Goal: Task Accomplishment & Management: Manage account settings

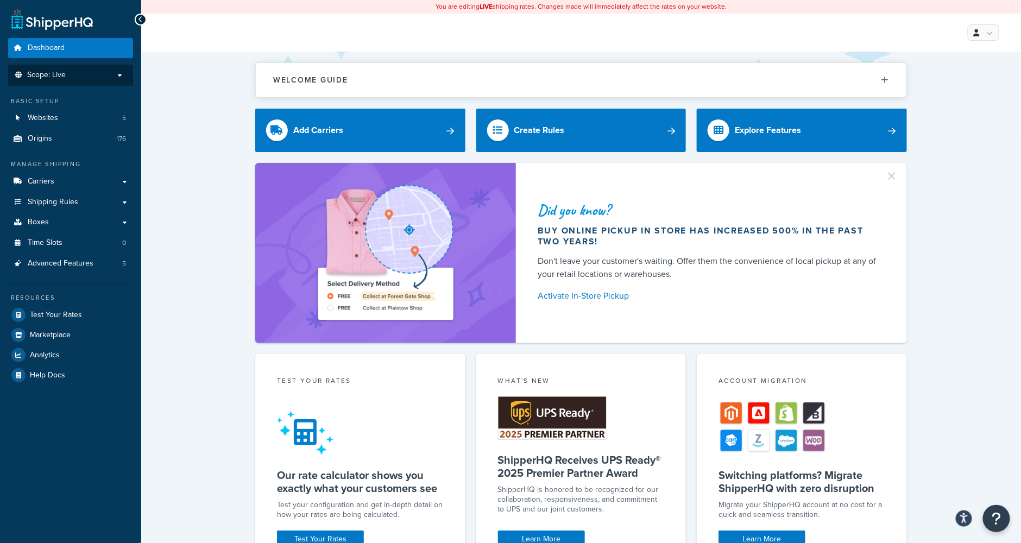
click at [96, 79] on p "Scope: Live" at bounding box center [70, 75] width 115 height 9
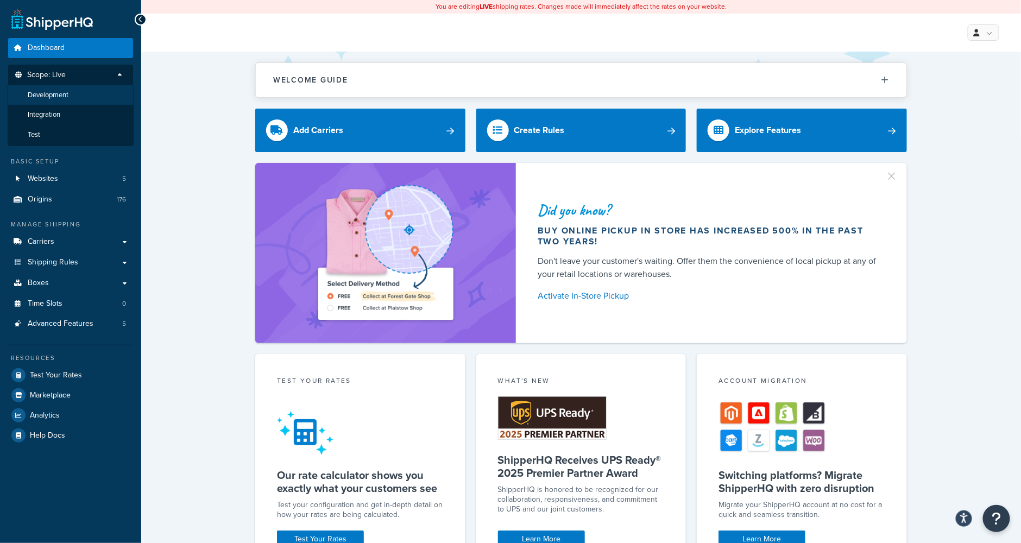
click at [80, 97] on li "Development" at bounding box center [71, 95] width 126 height 20
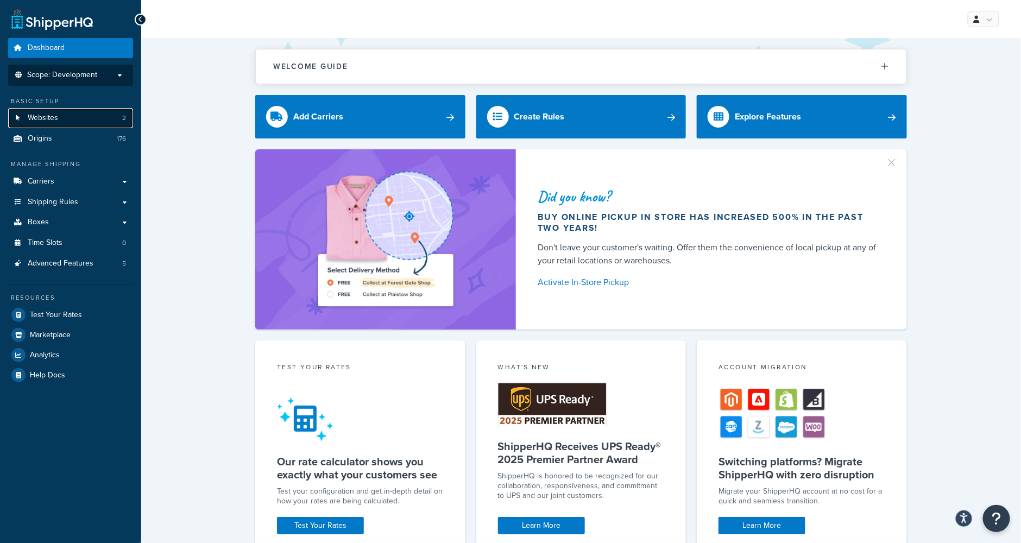
click at [55, 117] on span "Websites" at bounding box center [43, 117] width 30 height 9
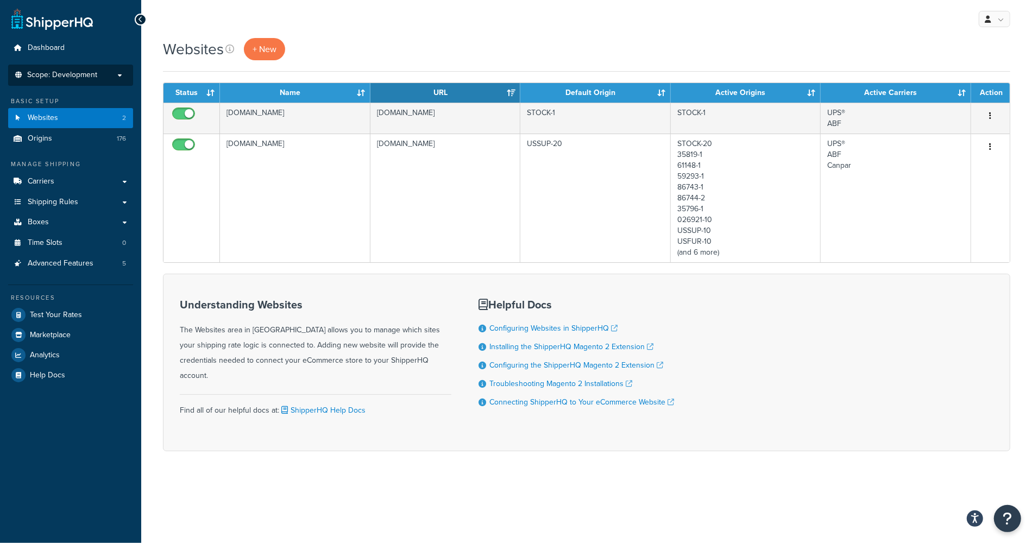
click at [80, 77] on span "Scope: Development" at bounding box center [62, 75] width 70 height 9
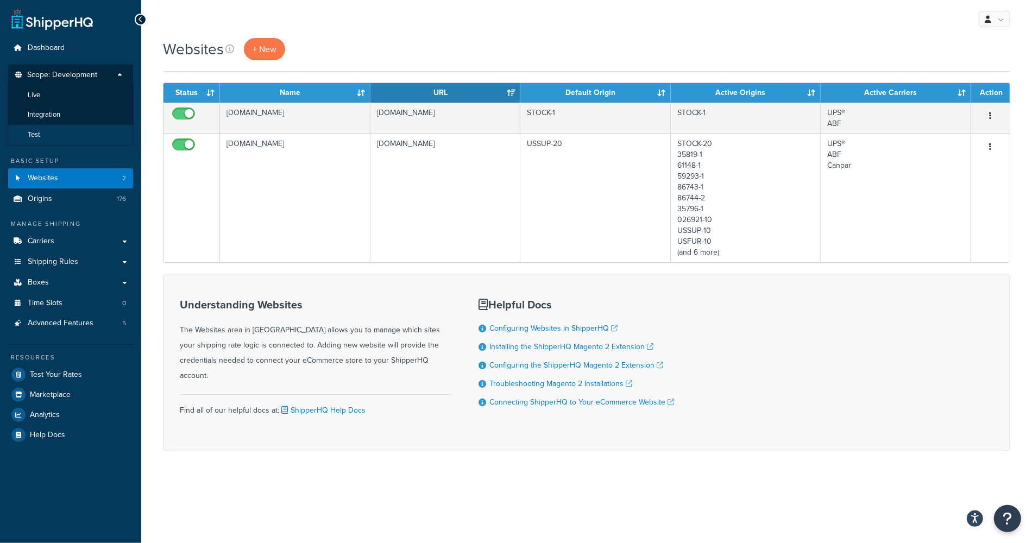
click at [42, 134] on li "Test" at bounding box center [71, 135] width 126 height 20
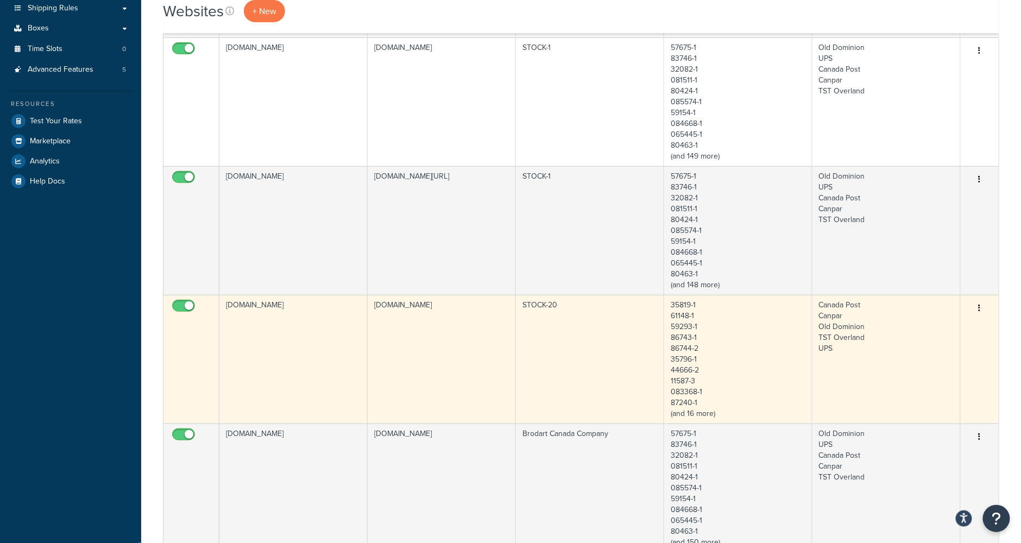
scroll to position [289, 0]
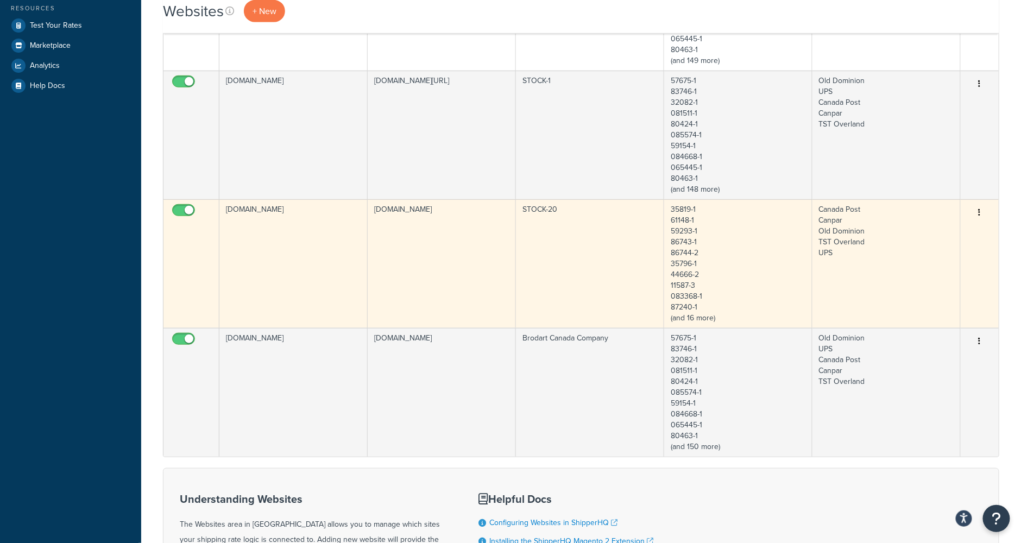
click at [500, 248] on td "www.dev.brodart.ca" at bounding box center [442, 263] width 148 height 129
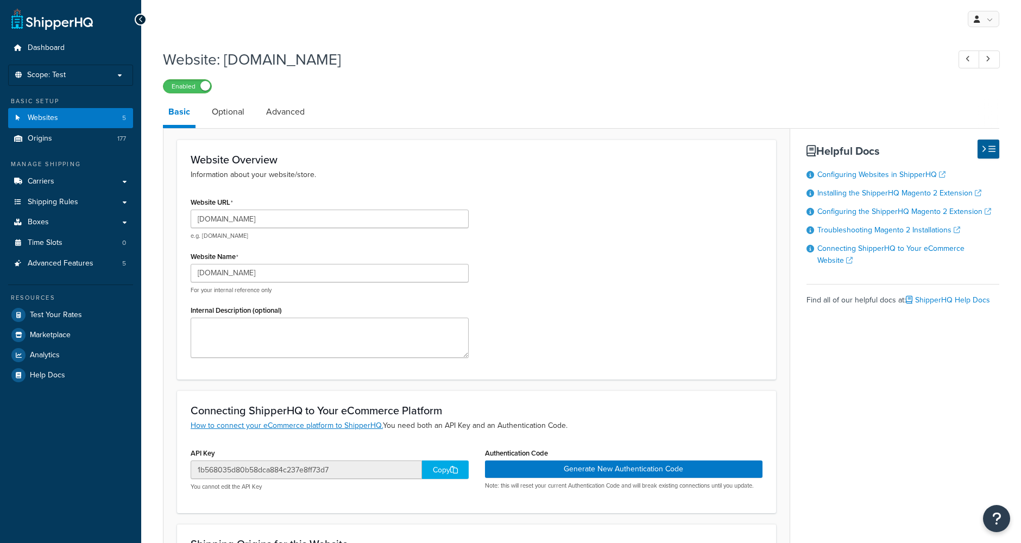
select select "161587"
click at [119, 72] on p "Scope: Test" at bounding box center [70, 75] width 115 height 9
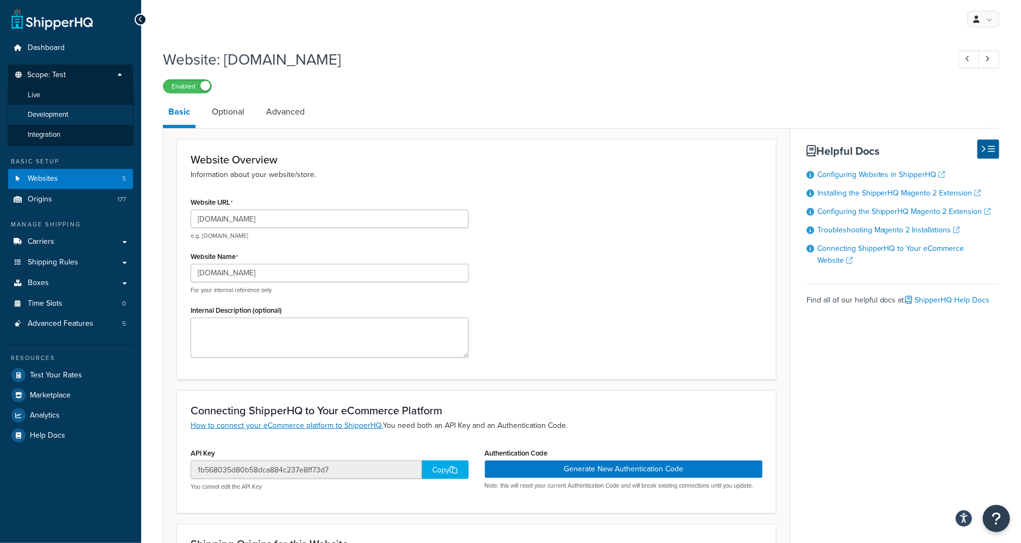
click at [66, 119] on span "Development" at bounding box center [48, 114] width 41 height 9
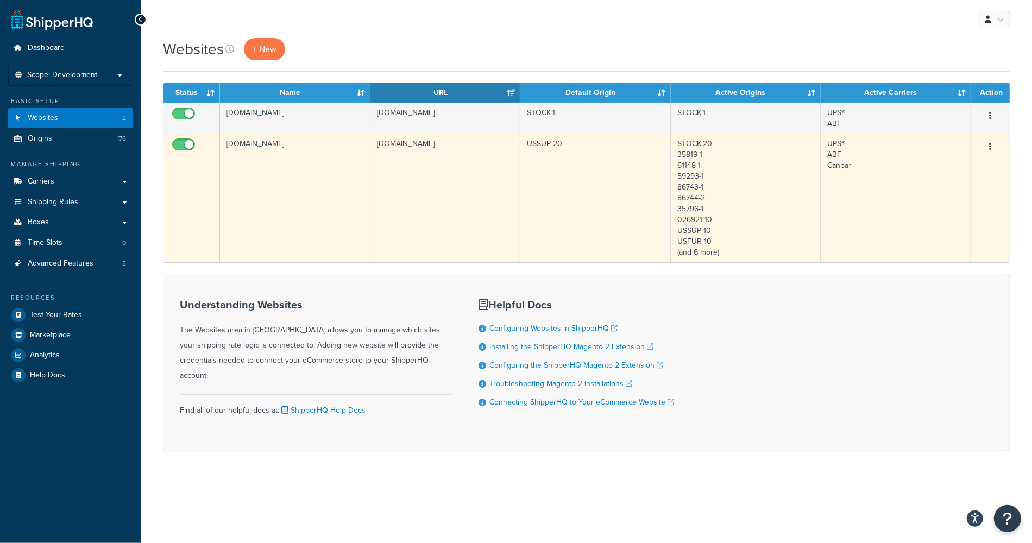
click at [261, 175] on td "[DOMAIN_NAME]" at bounding box center [295, 198] width 150 height 129
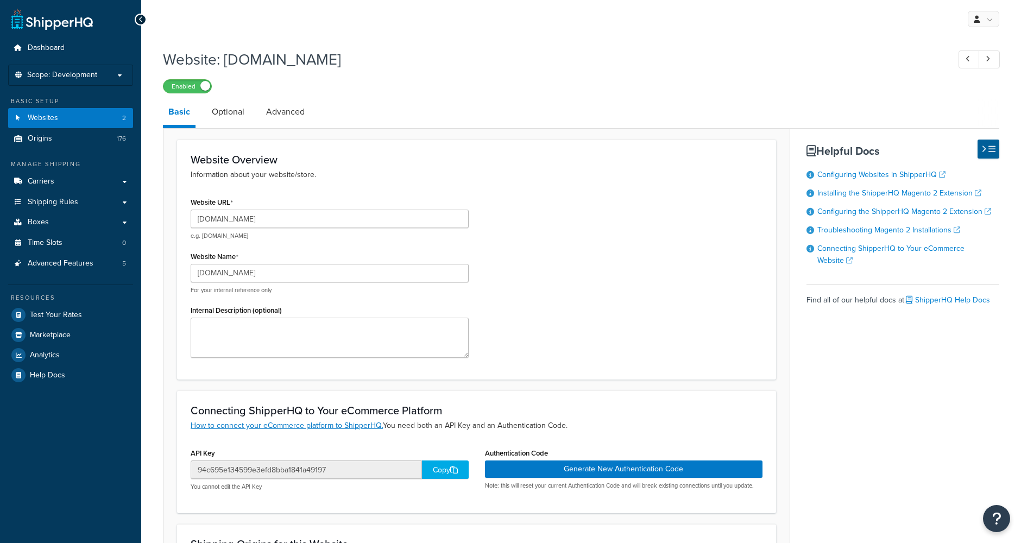
select select "169346"
click at [120, 75] on p "Scope: Development" at bounding box center [70, 75] width 115 height 9
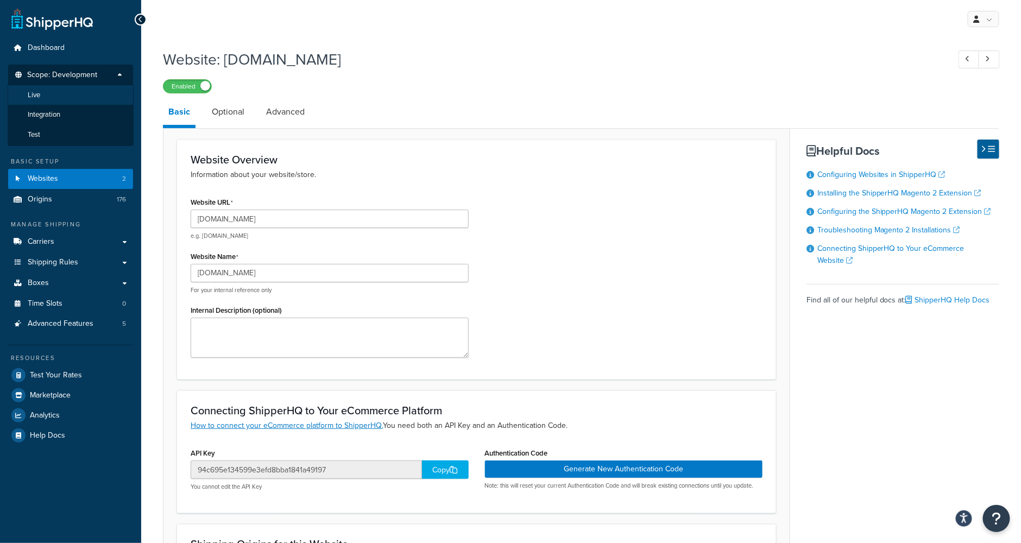
click at [45, 96] on li "Live" at bounding box center [71, 95] width 126 height 20
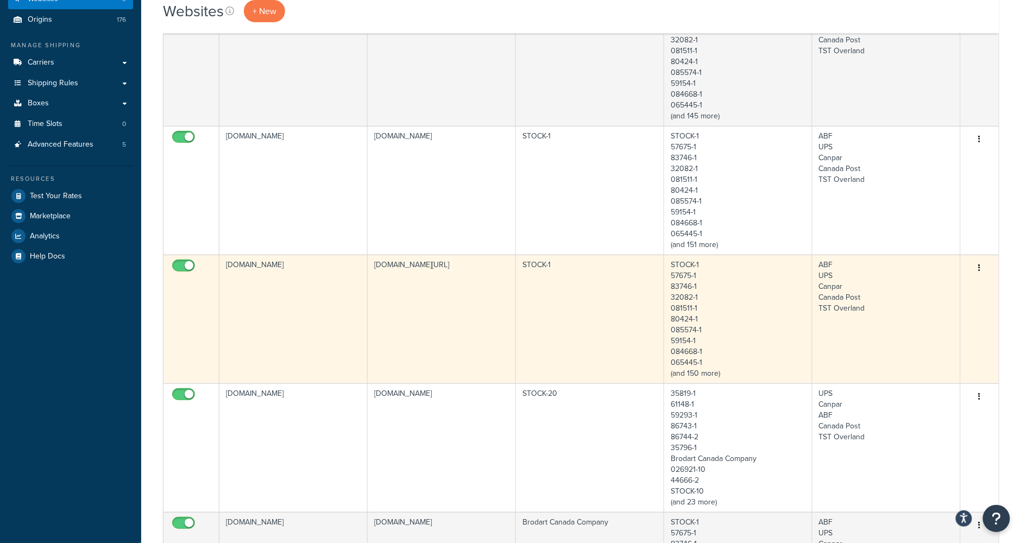
scroll to position [217, 0]
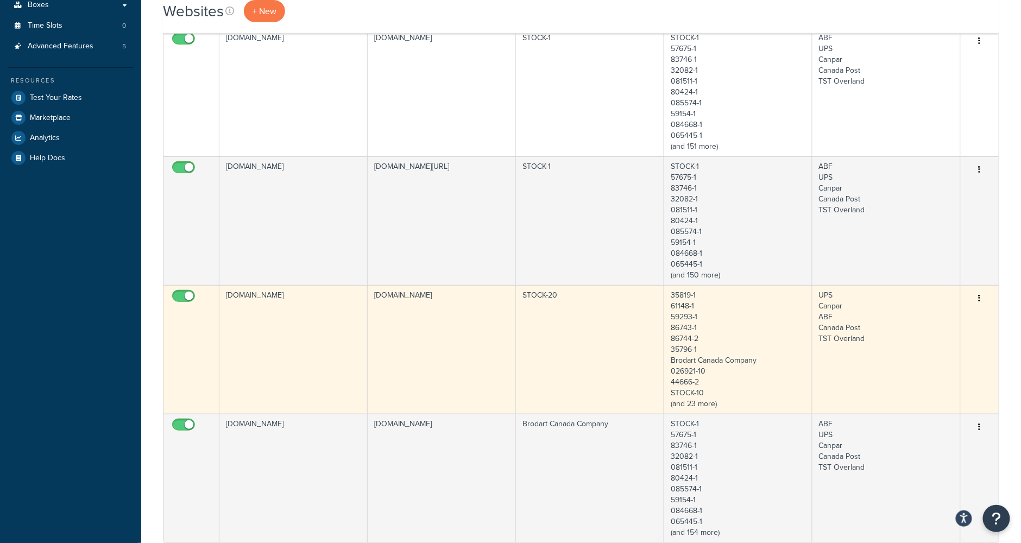
click at [320, 331] on td "[DOMAIN_NAME]" at bounding box center [293, 349] width 148 height 129
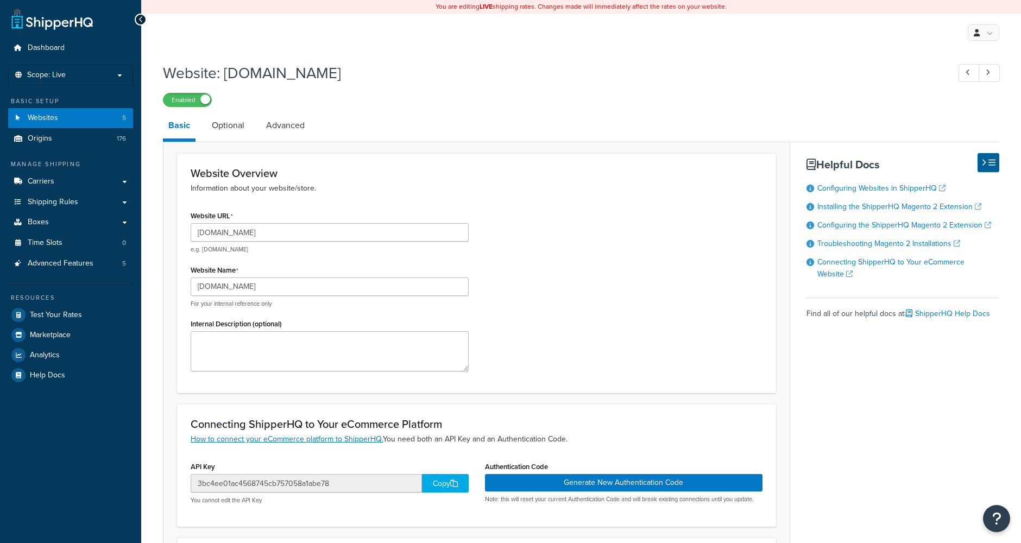
select select "101072"
click at [94, 118] on link "Websites 5" at bounding box center [70, 118] width 125 height 20
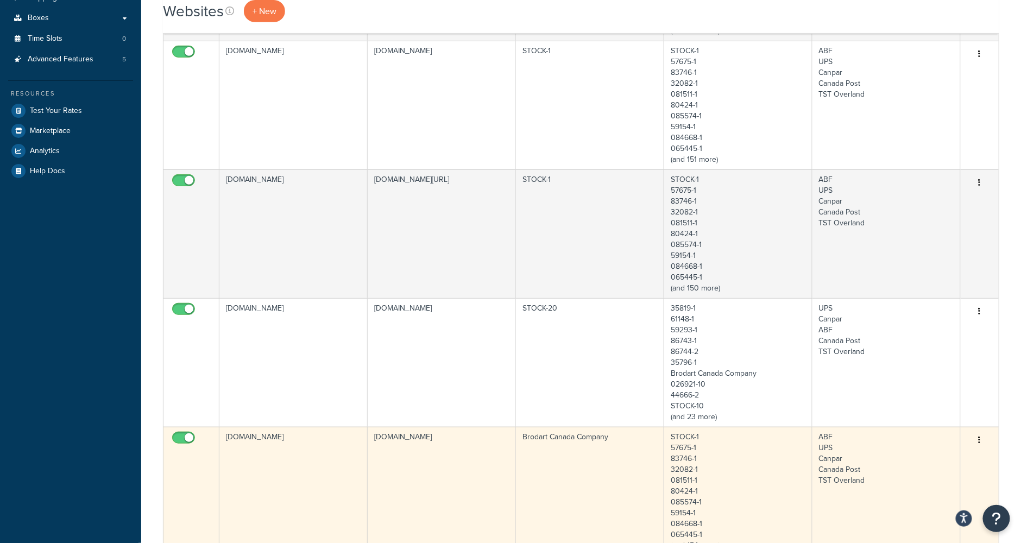
scroll to position [217, 0]
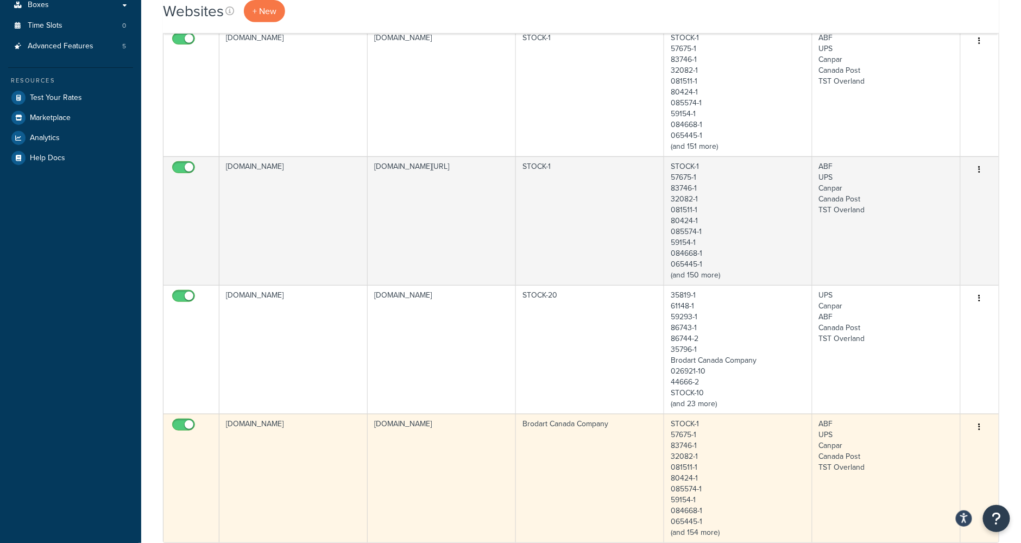
click at [306, 451] on td "[DOMAIN_NAME]" at bounding box center [293, 478] width 148 height 129
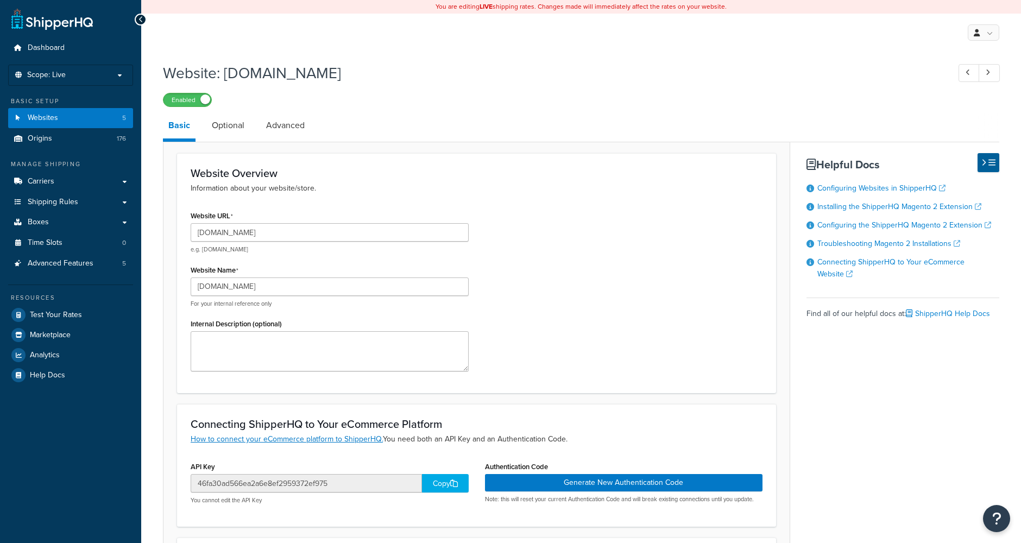
select select "78110"
click at [28, 178] on span "Carriers" at bounding box center [41, 181] width 27 height 9
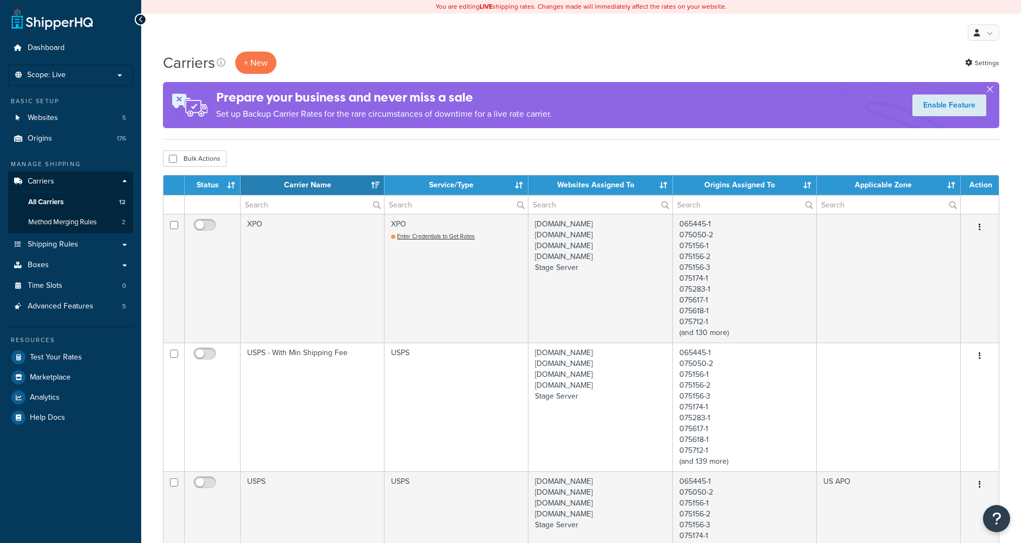
select select "15"
click at [52, 357] on span "Test Your Rates" at bounding box center [56, 357] width 52 height 9
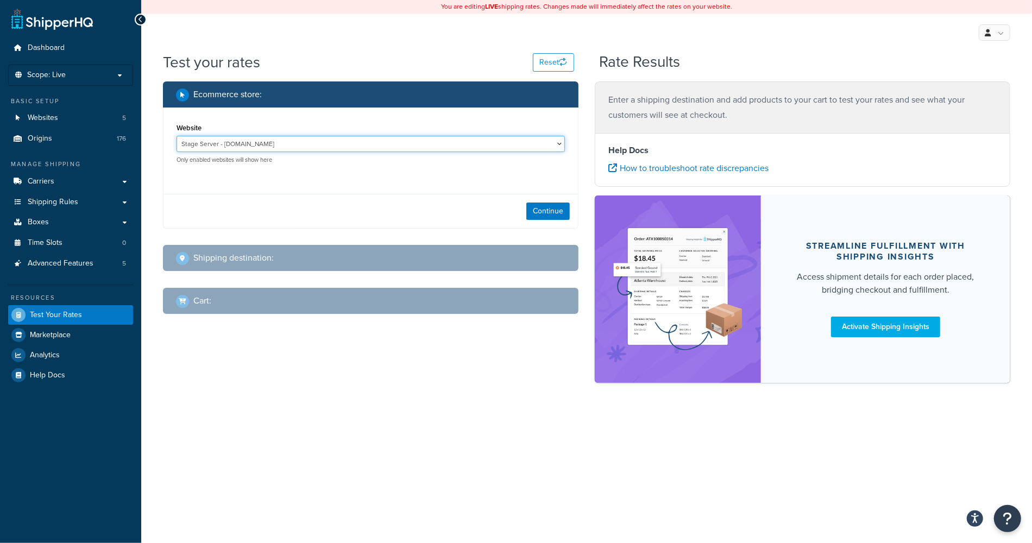
click at [327, 147] on select "Stage Server - [DOMAIN_NAME] [DOMAIN_NAME] - [DOMAIN_NAME] [DOMAIN_NAME] - [DOM…" at bounding box center [370, 144] width 388 height 16
select select "46fa30ad566ea2a6e8ef2959372ef975"
click at [176, 136] on select "Stage Server - www.stg.shopbrodart.com www.brodart.ca - www.brodart.ca www.dev.…" at bounding box center [370, 144] width 388 height 16
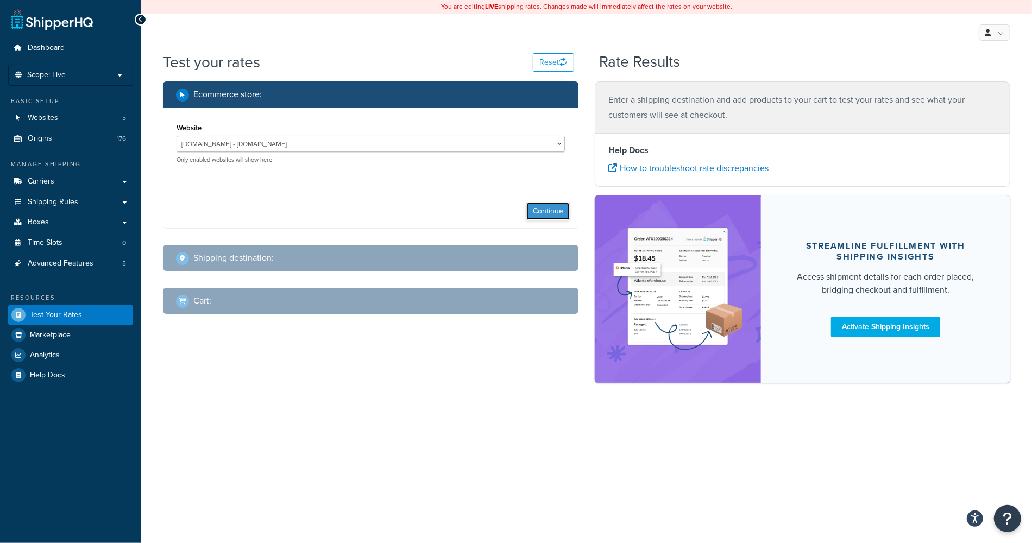
click at [548, 212] on button "Continue" at bounding box center [547, 211] width 43 height 17
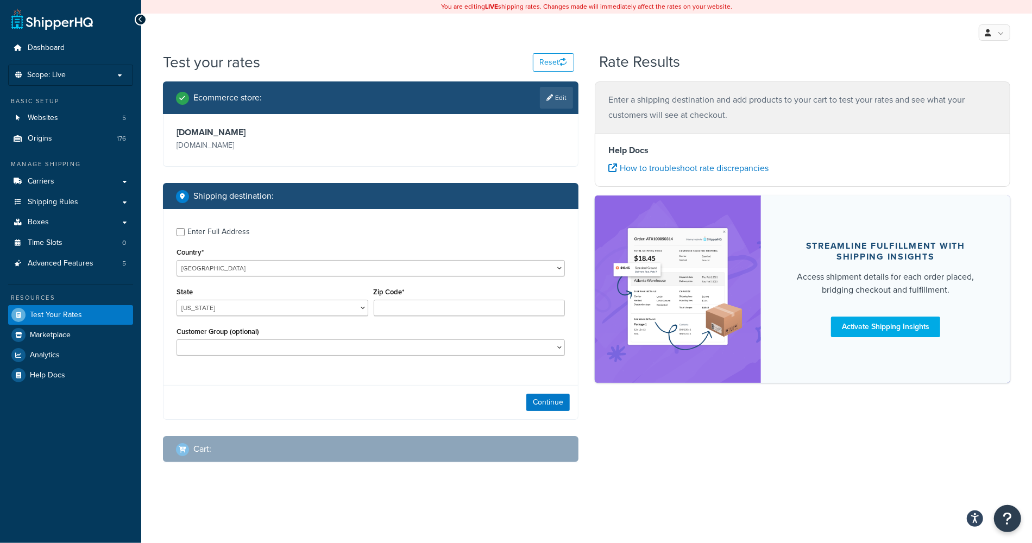
click at [224, 229] on div "Enter Full Address" at bounding box center [218, 231] width 62 height 15
click at [185, 229] on input "Enter Full Address" at bounding box center [180, 232] width 8 height 8
checkbox input "true"
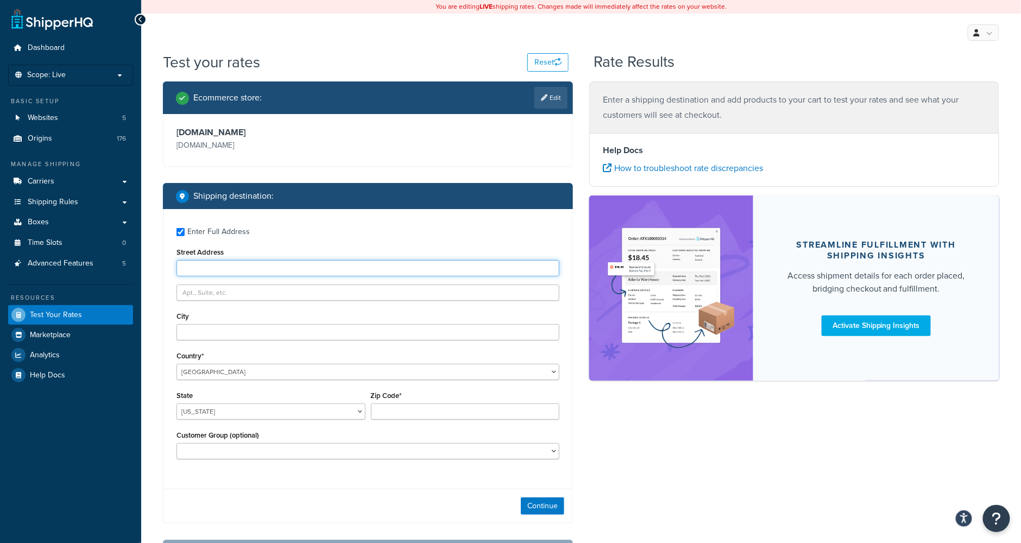
click at [206, 270] on input "Street Address" at bounding box center [367, 268] width 383 height 16
type input "200 MCCANN ST"
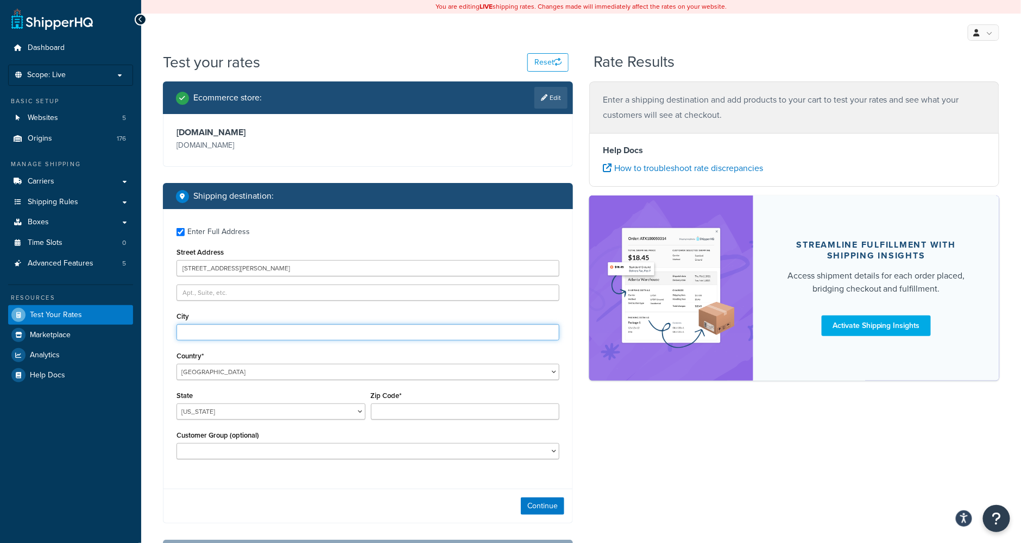
click at [207, 329] on input "City" at bounding box center [367, 332] width 383 height 16
type input "GUELPH"
click at [224, 373] on select "United States United Kingdom Afghanistan Åland Islands Albania Algeria American…" at bounding box center [367, 372] width 383 height 16
select select "CA"
click at [176, 364] on select "United States United Kingdom Afghanistan Åland Islands Albania Algeria American…" at bounding box center [367, 372] width 383 height 16
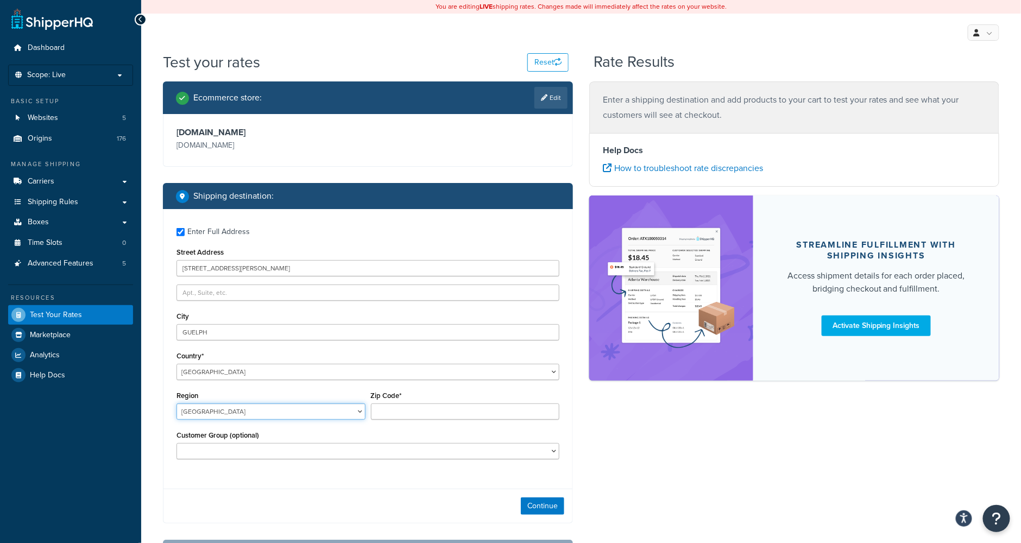
click at [356, 412] on select "Alberta British Columbia Manitoba New Brunswick Newfoundland and Labrador North…" at bounding box center [270, 411] width 189 height 16
select select "ON"
click at [176, 403] on select "Alberta British Columbia Manitoba New Brunswick Newfoundland and Labrador North…" at bounding box center [270, 411] width 189 height 16
click at [427, 416] on input "Zip Code*" at bounding box center [465, 411] width 189 height 16
type input "N1G 0C5"
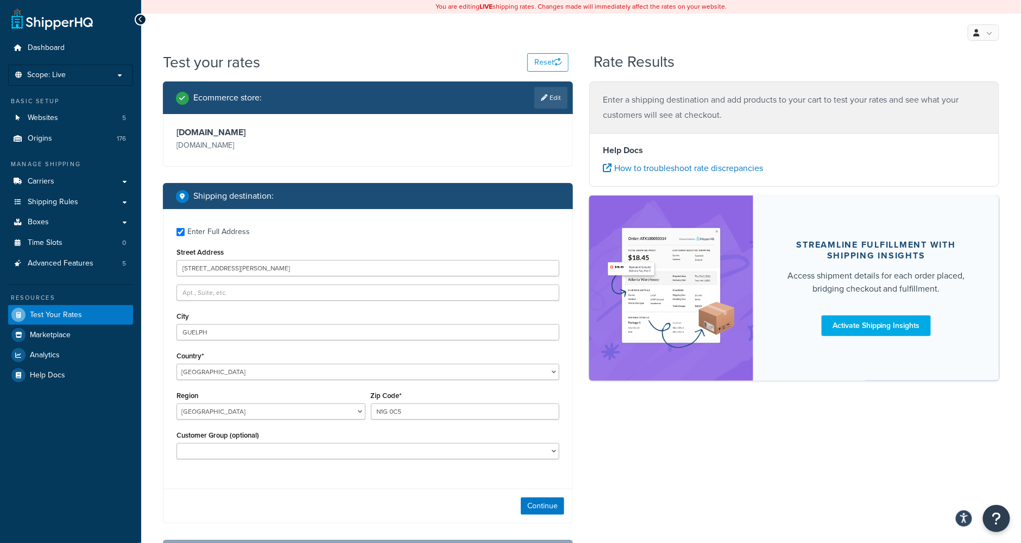
click at [628, 435] on div "Ecommerce store : Edit www.brodart.ca www.brodart.ca Shipping destination : Ent…" at bounding box center [581, 331] width 853 height 501
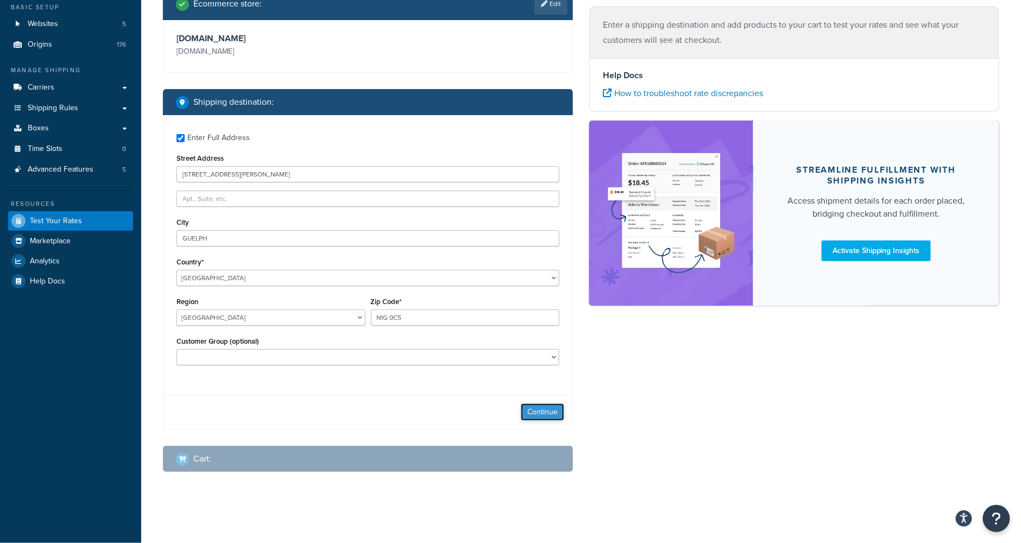
click at [554, 414] on button "Continue" at bounding box center [542, 411] width 43 height 17
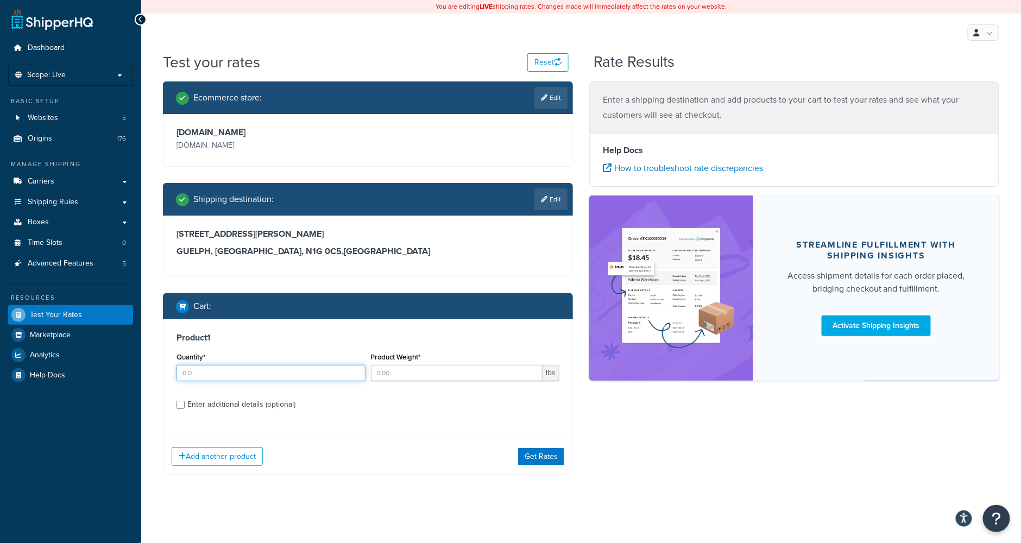
click at [223, 378] on input "Quantity*" at bounding box center [270, 373] width 189 height 16
type input "1"
click at [214, 405] on div "Enter additional details (optional)" at bounding box center [241, 404] width 108 height 15
click at [185, 405] on input "Enter additional details (optional)" at bounding box center [180, 405] width 8 height 8
checkbox input "true"
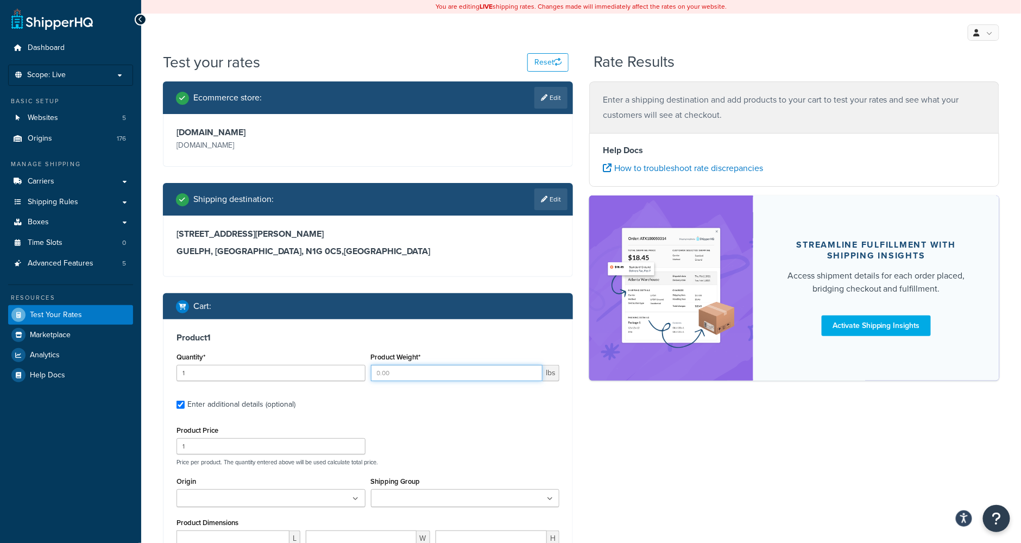
click at [463, 376] on input "Product Weight*" at bounding box center [457, 373] width 172 height 16
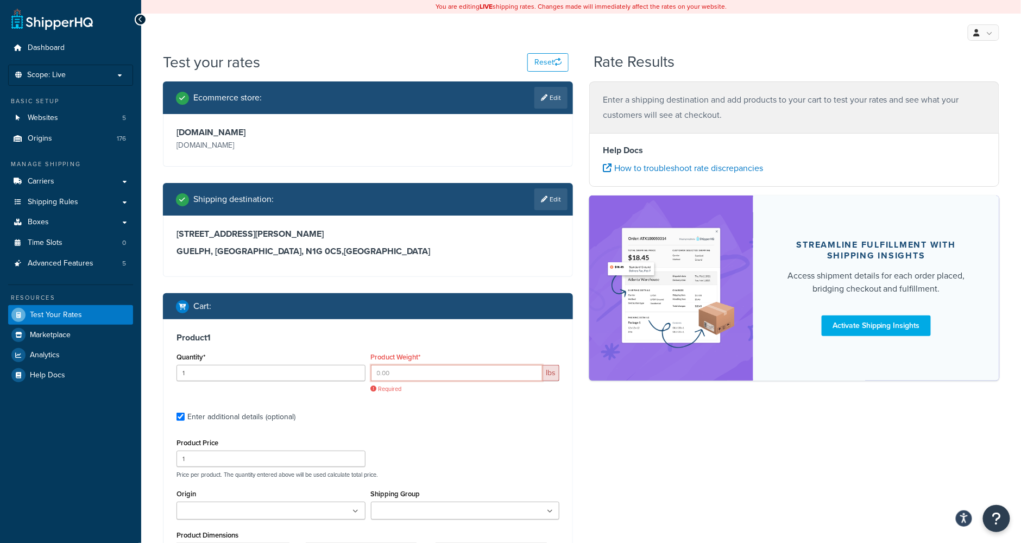
click at [443, 370] on input "Product Weight*" at bounding box center [457, 373] width 172 height 16
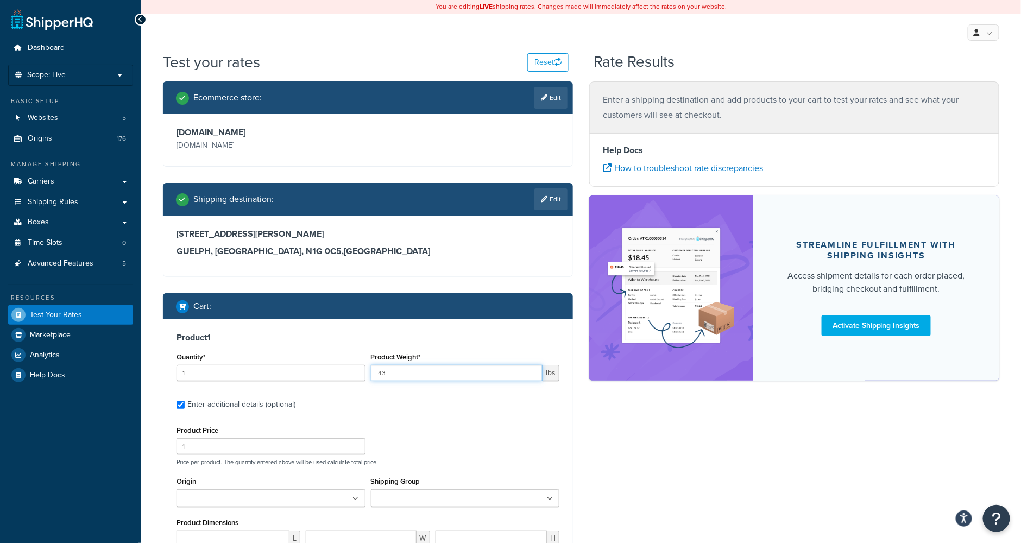
type input ".43"
click at [219, 447] on input "1" at bounding box center [270, 446] width 189 height 16
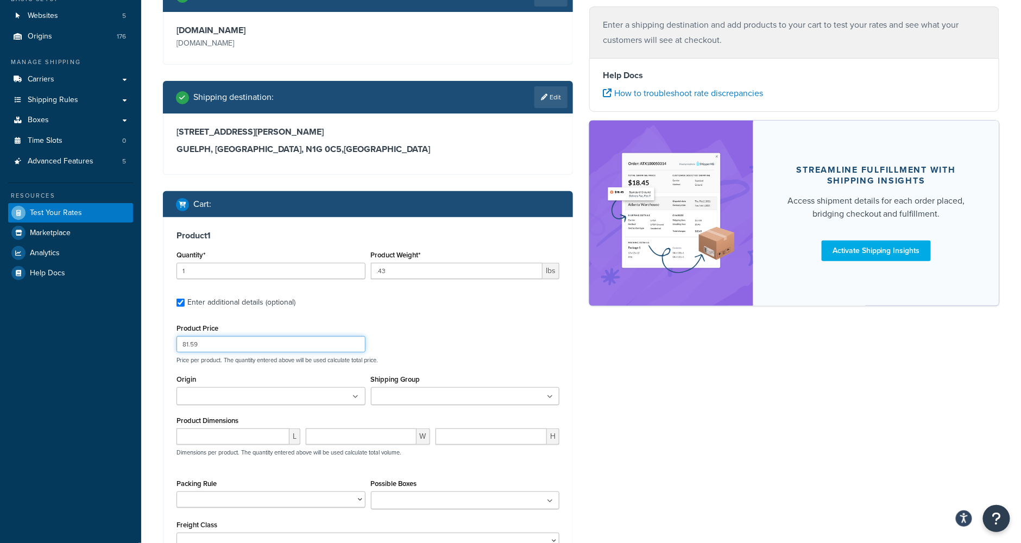
scroll to position [144, 0]
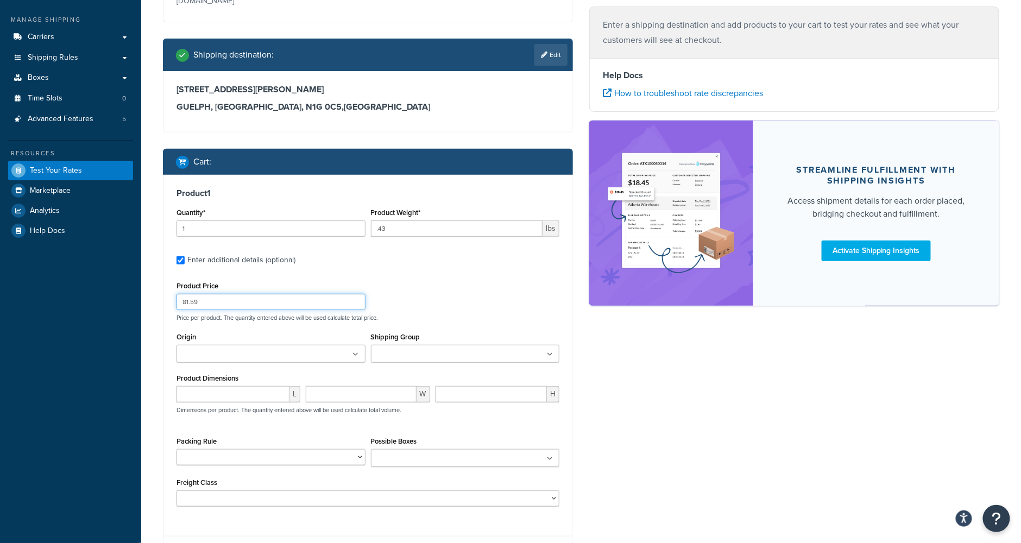
type input "81.59"
click at [355, 357] on icon at bounding box center [356, 354] width 6 height 7
click at [191, 353] on input "Origin" at bounding box center [228, 355] width 96 height 12
type input "USS"
click at [422, 352] on input "Shipping Group" at bounding box center [422, 355] width 96 height 12
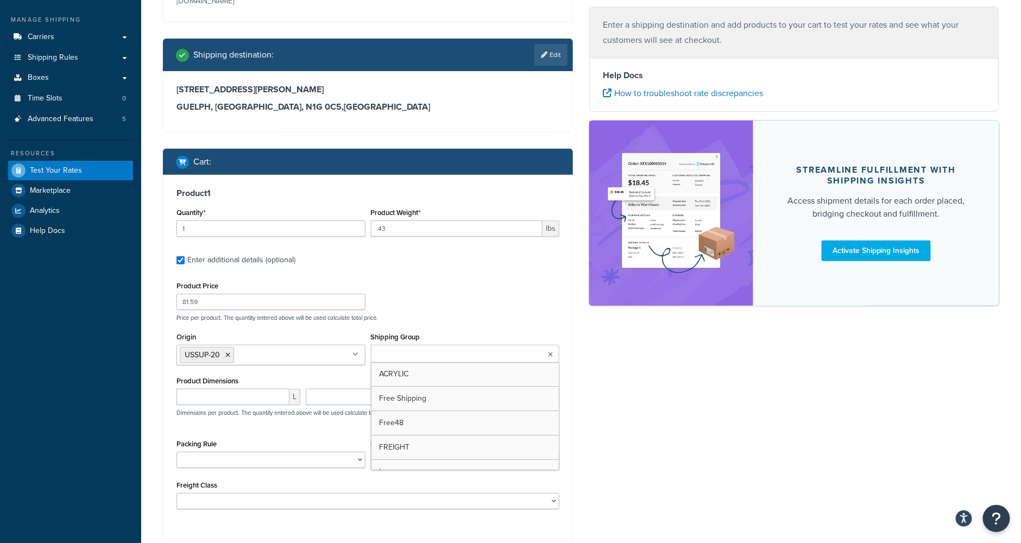
type input "U"
click at [221, 397] on input "number" at bounding box center [232, 397] width 113 height 16
type input "8.5"
type input "5.25"
type input "2.13"
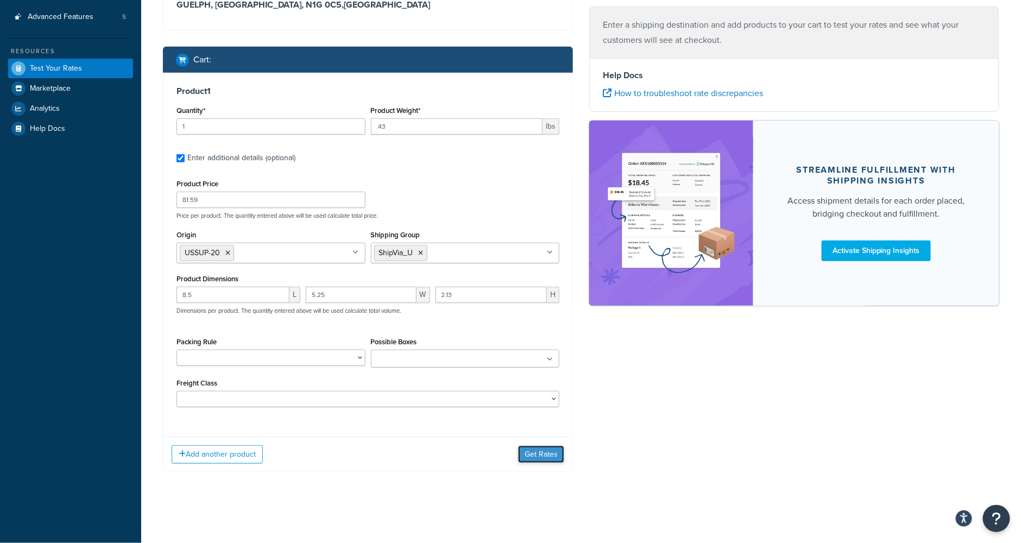
click at [542, 455] on button "Get Rates" at bounding box center [541, 454] width 46 height 17
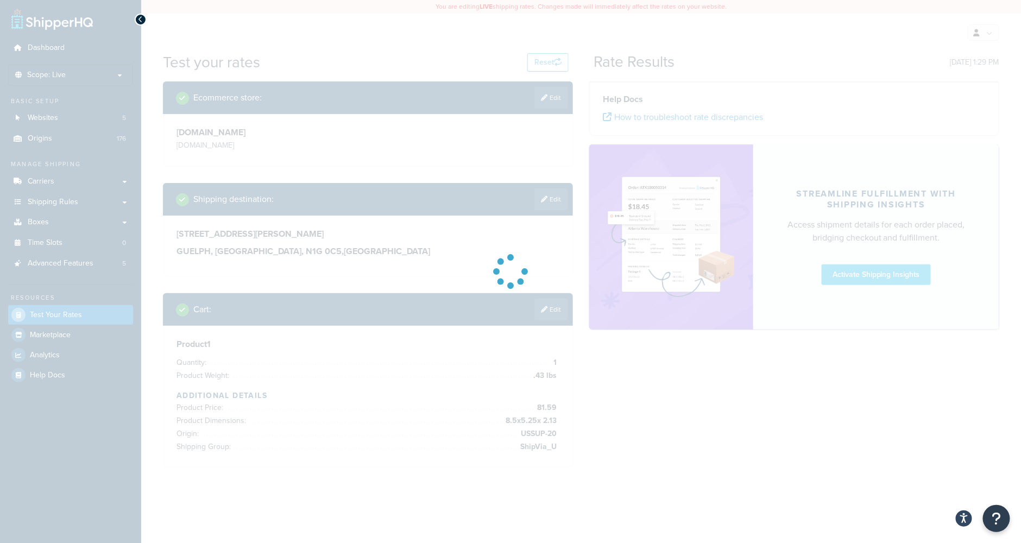
scroll to position [0, 0]
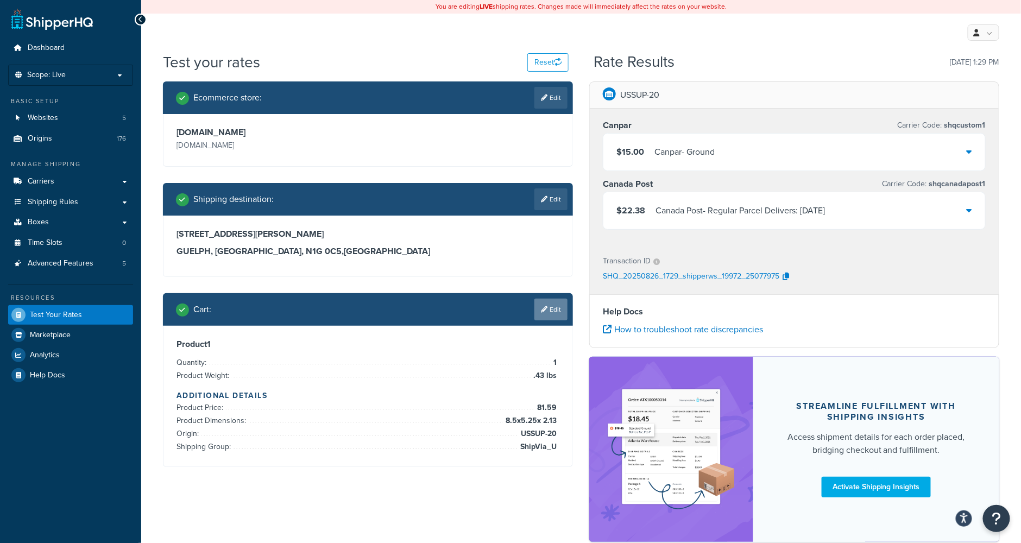
click at [547, 307] on link "Edit" at bounding box center [550, 310] width 33 height 22
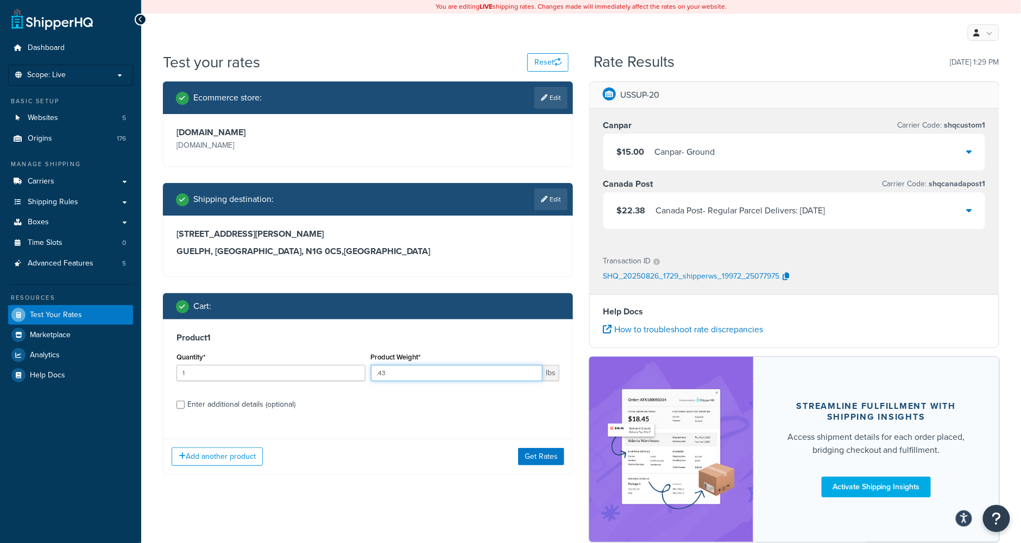
click at [419, 375] on input ".43" at bounding box center [457, 373] width 172 height 16
type input ".45"
click at [232, 407] on div "Enter additional details (optional)" at bounding box center [241, 404] width 108 height 15
click at [185, 407] on input "Enter additional details (optional)" at bounding box center [180, 405] width 8 height 8
checkbox input "true"
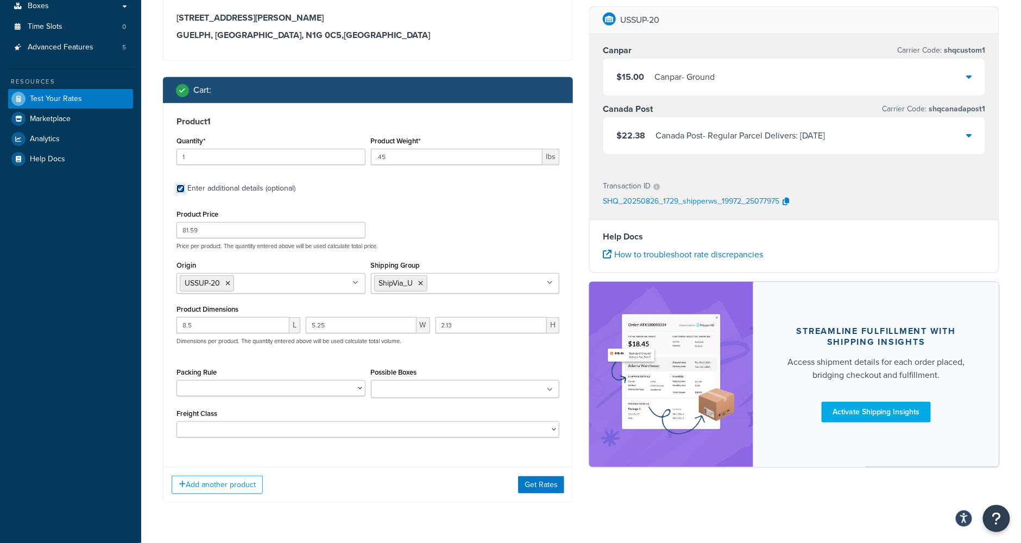
scroll to position [217, 0]
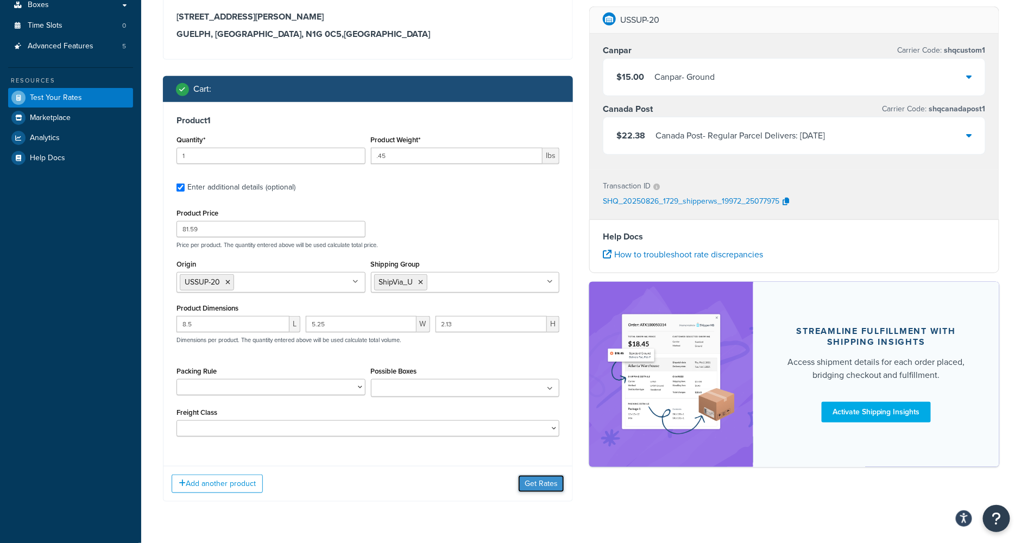
click at [541, 490] on button "Get Rates" at bounding box center [541, 483] width 46 height 17
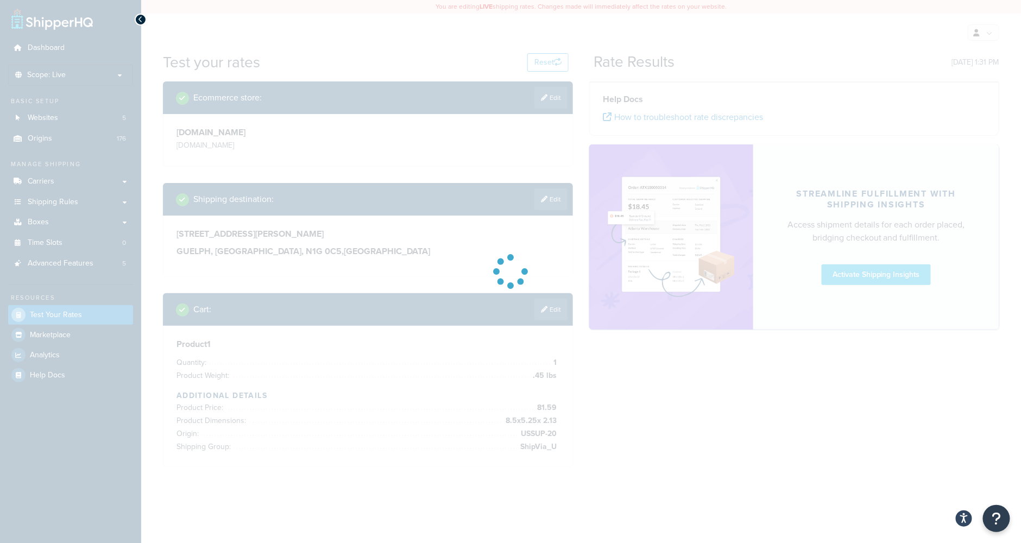
scroll to position [0, 0]
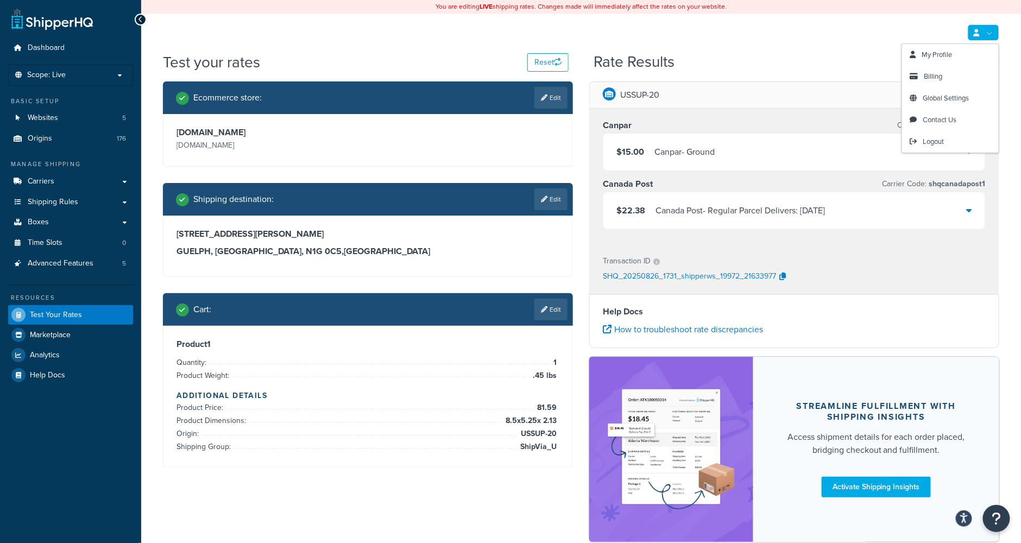
click at [991, 35] on link at bounding box center [983, 32] width 31 height 16
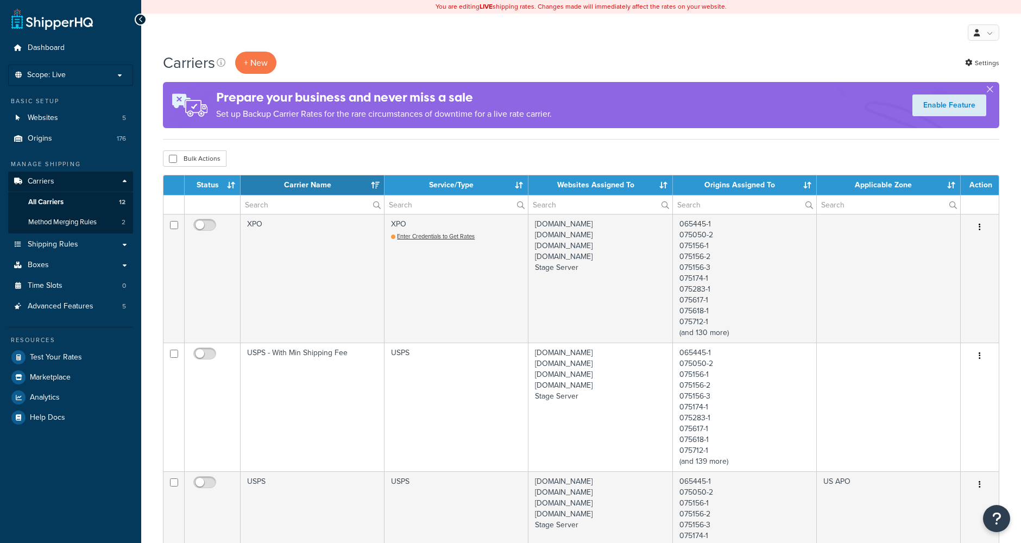
select select "15"
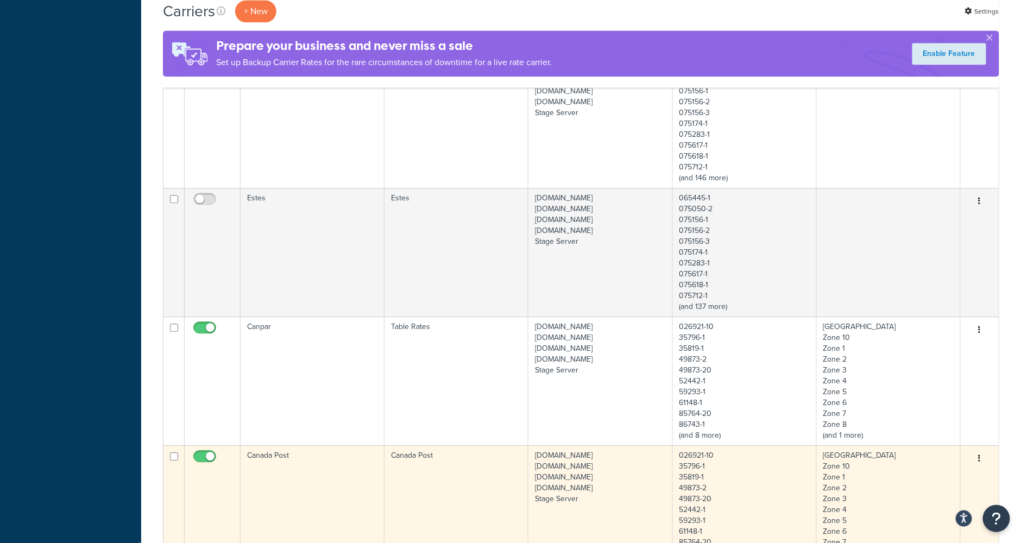
scroll to position [1158, 0]
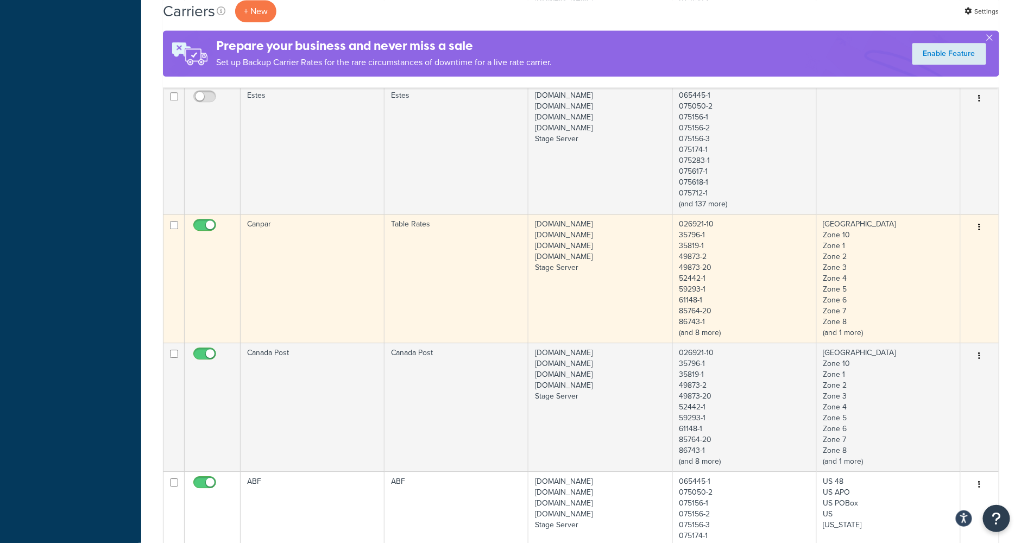
click at [321, 293] on td "Canpar" at bounding box center [313, 278] width 144 height 129
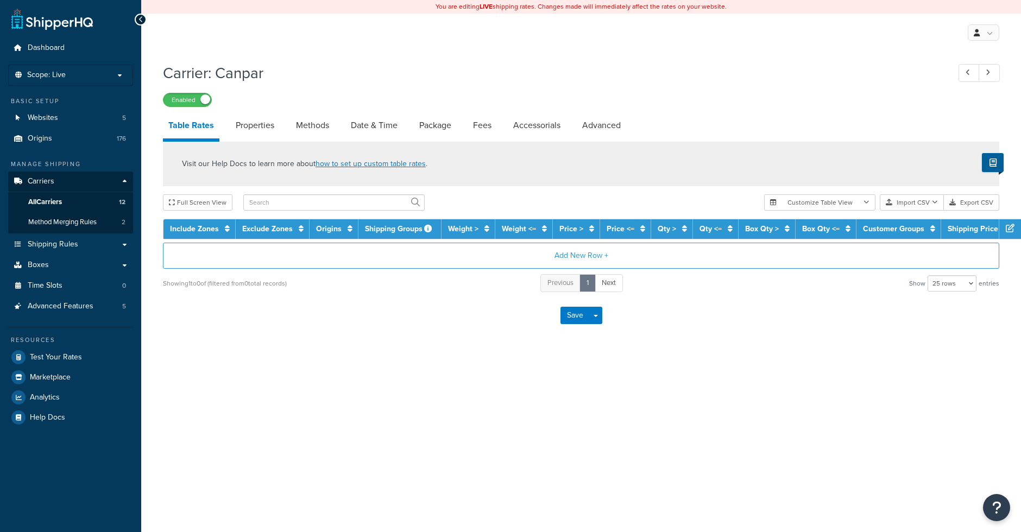
select select "25"
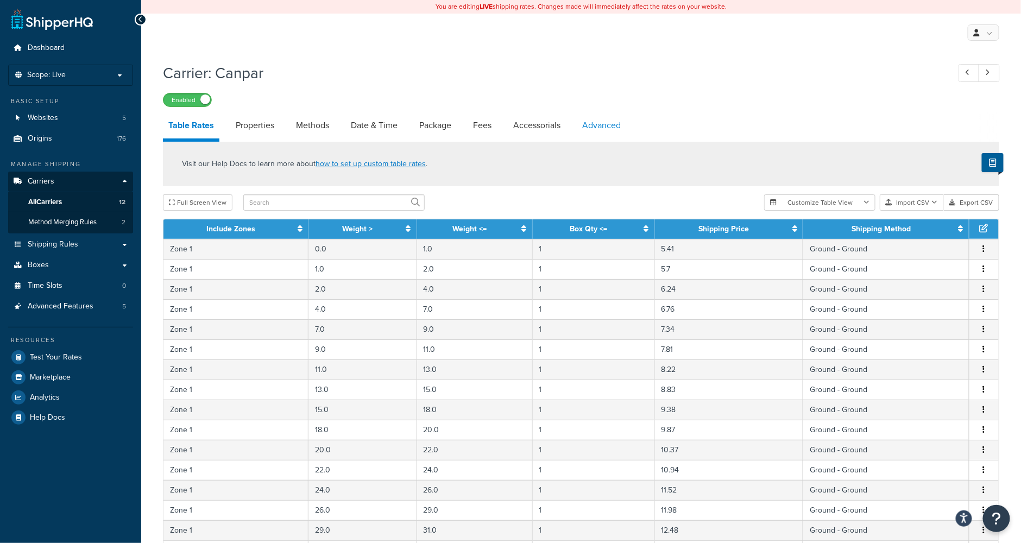
click at [604, 125] on link "Advanced" at bounding box center [601, 125] width 49 height 26
select select "false"
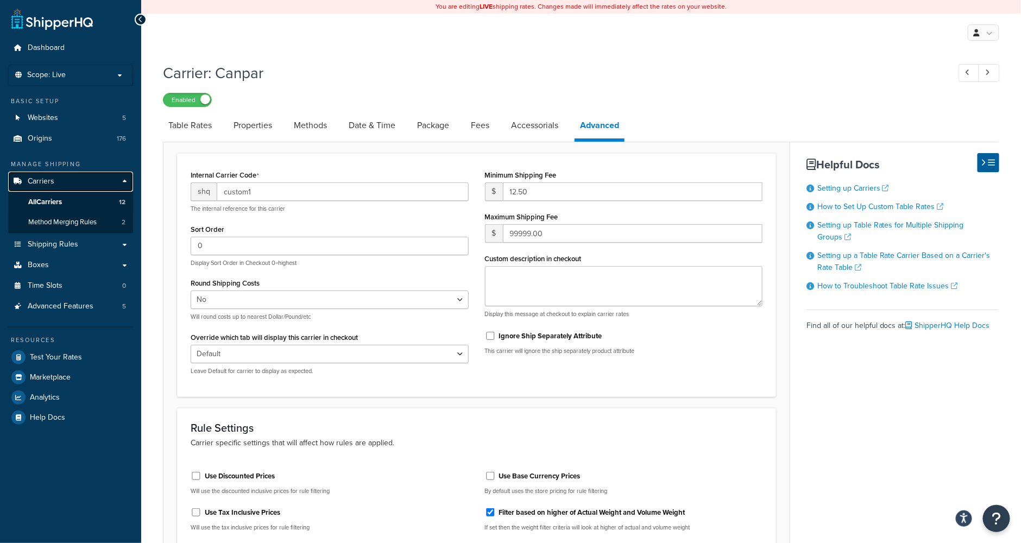
click at [74, 179] on link "Carriers" at bounding box center [70, 182] width 125 height 20
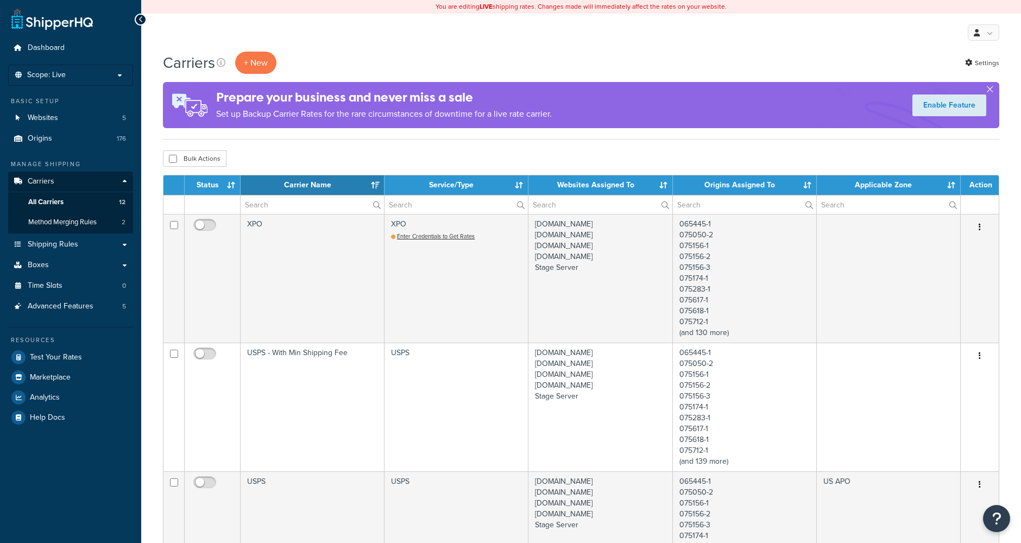
select select "15"
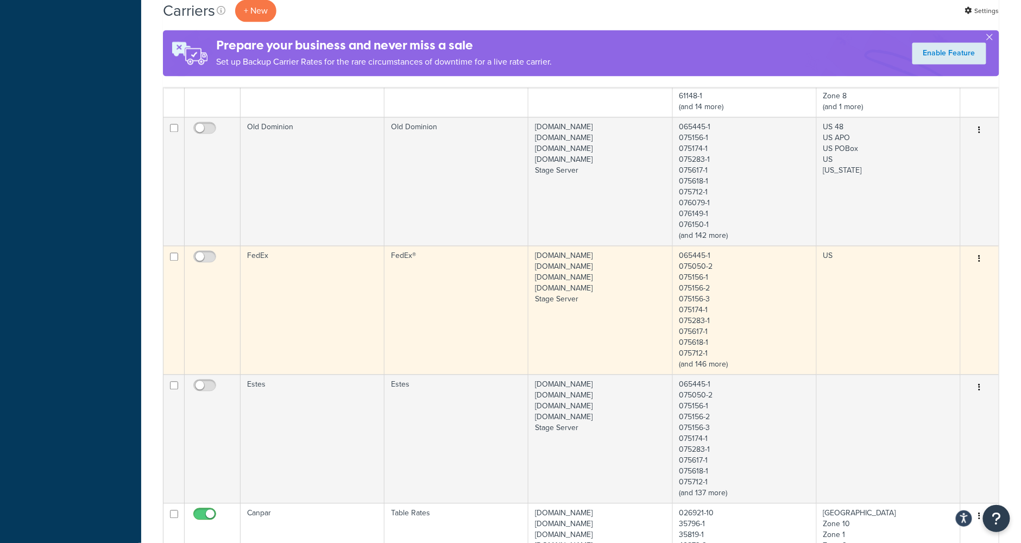
scroll to position [1086, 0]
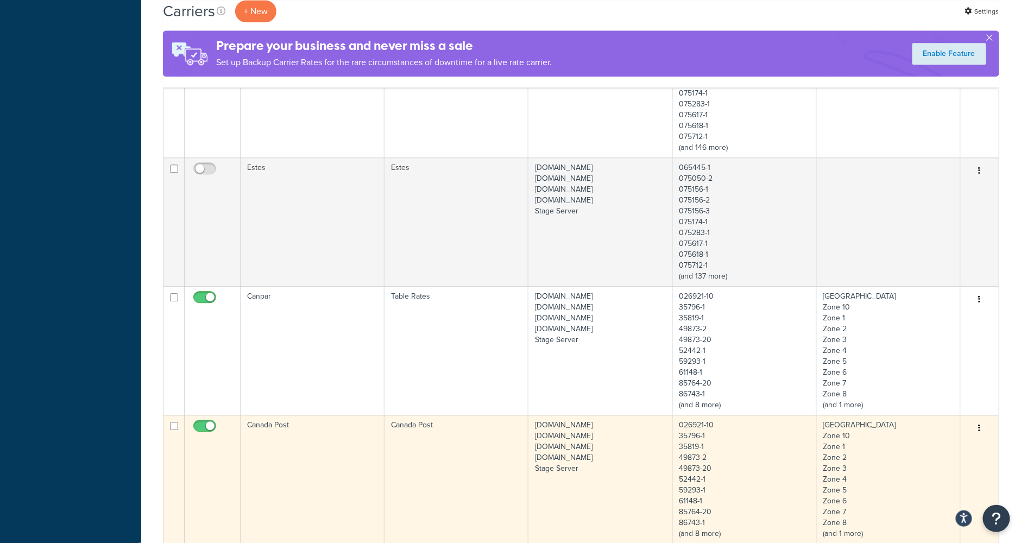
click at [309, 459] on td "Canada Post" at bounding box center [313, 479] width 144 height 129
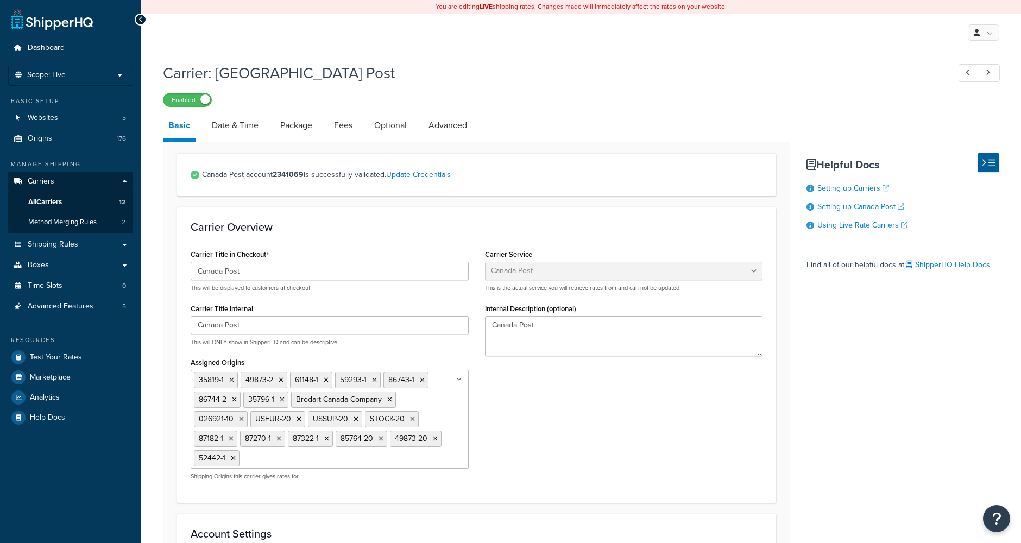
select select "canadaPost"
click at [458, 128] on link "Advanced" at bounding box center [447, 125] width 49 height 26
select select "false"
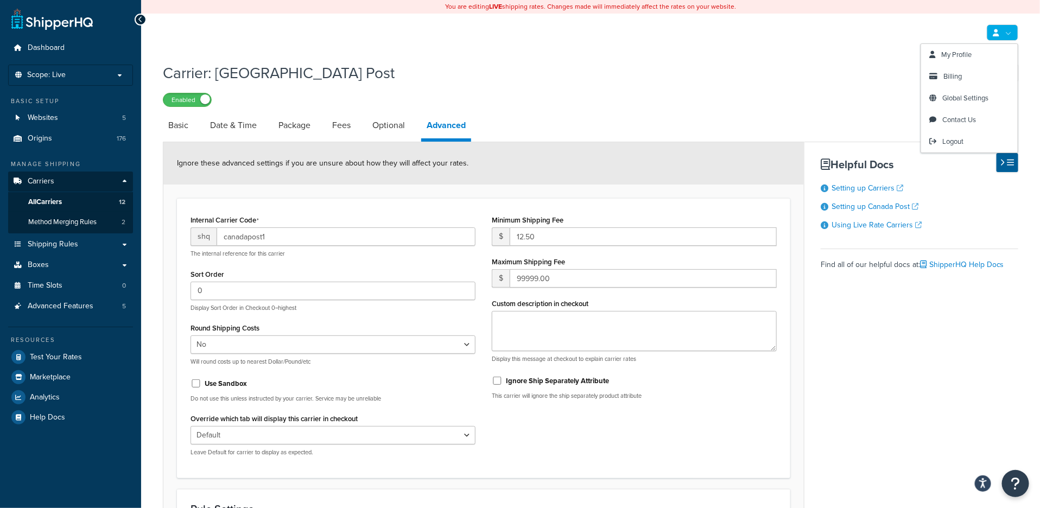
click at [1012, 31] on link at bounding box center [1002, 32] width 31 height 16
click at [952, 140] on span "Logout" at bounding box center [953, 141] width 21 height 10
